Goal: Task Accomplishment & Management: Use online tool/utility

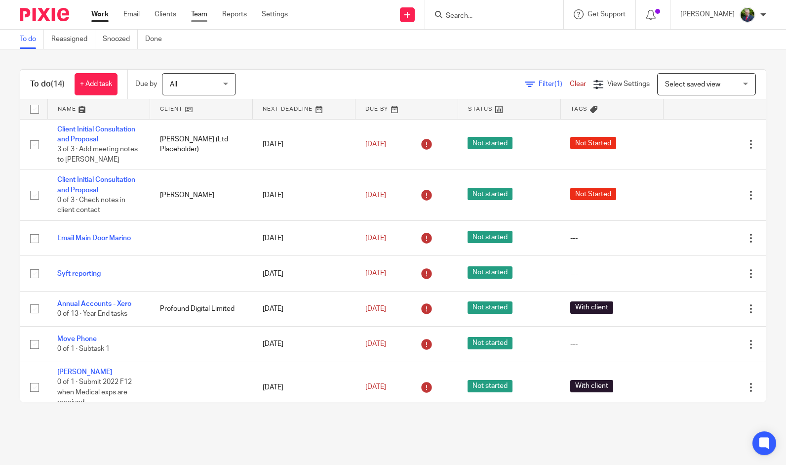
click at [195, 17] on link "Team" at bounding box center [199, 14] width 16 height 10
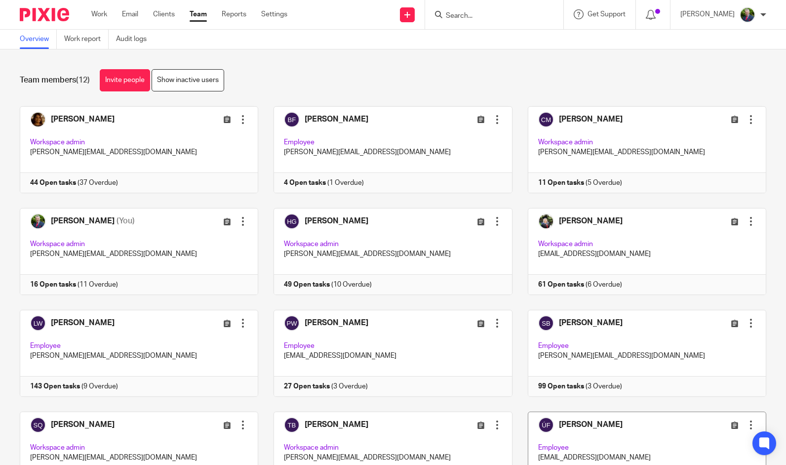
scroll to position [66, 0]
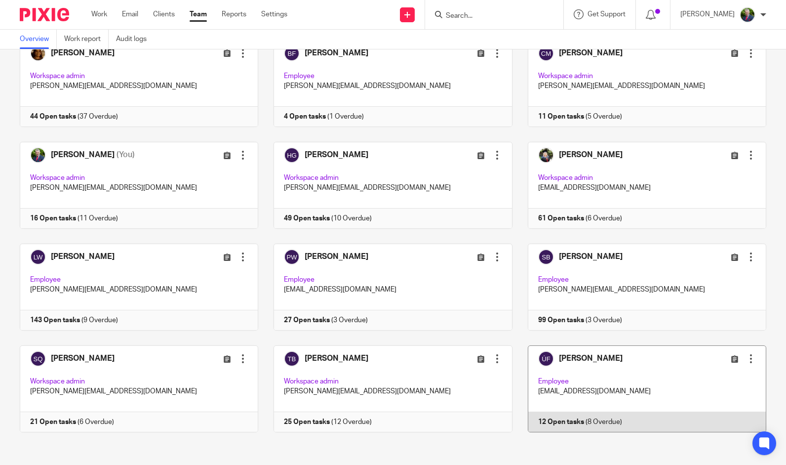
click at [628, 378] on link at bounding box center [640, 388] width 254 height 87
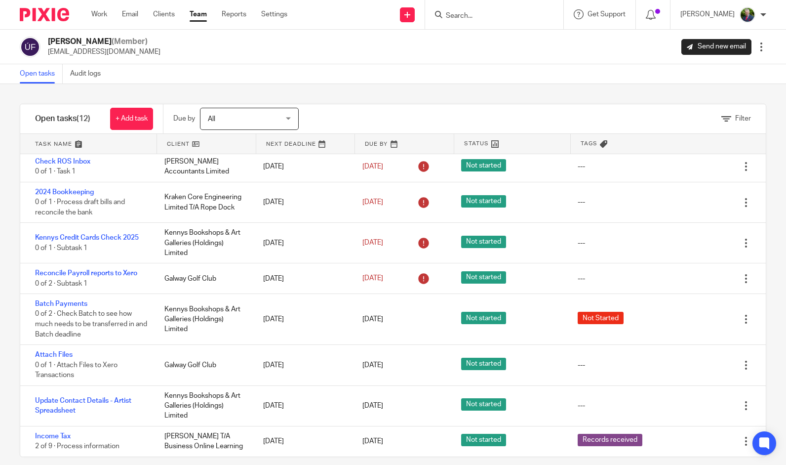
scroll to position [162, 0]
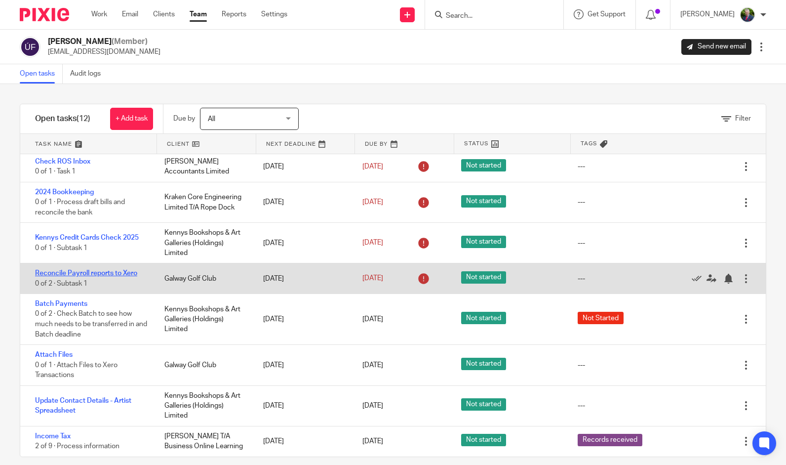
click at [117, 270] on link "Reconcile Payroll reports to Xero" at bounding box center [86, 273] width 102 height 7
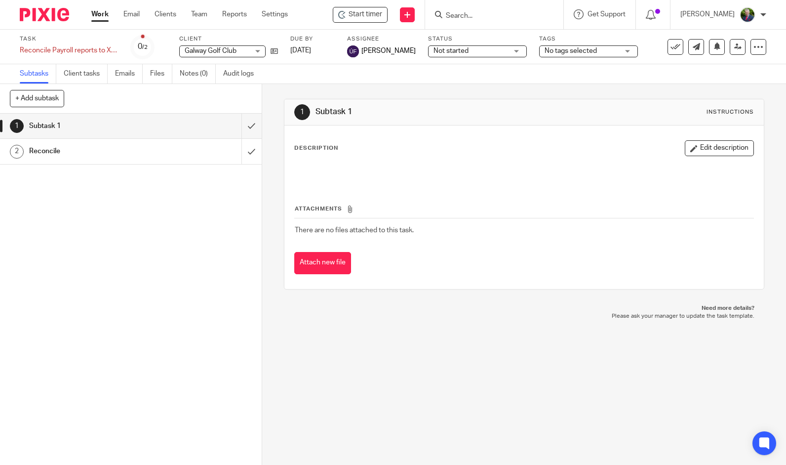
click at [79, 152] on h1 "Reconcile" at bounding box center [96, 151] width 135 height 15
